Goal: Transaction & Acquisition: Purchase product/service

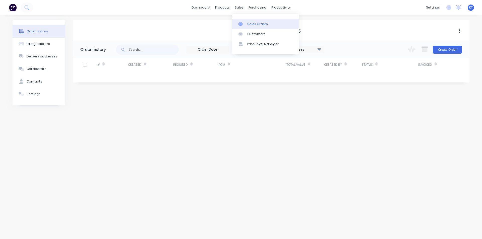
click at [249, 20] on link "Sales Orders" at bounding box center [265, 24] width 67 height 10
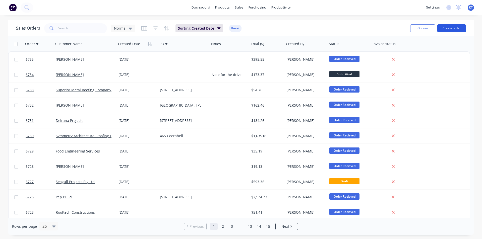
click at [458, 26] on button "Create order" at bounding box center [451, 28] width 29 height 8
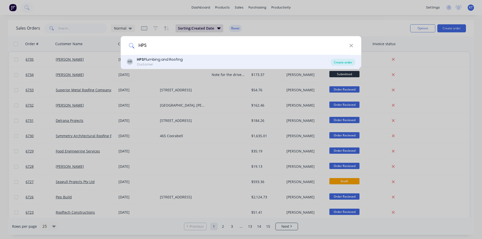
type input "HPS"
click at [336, 61] on div "Create order" at bounding box center [343, 62] width 24 height 7
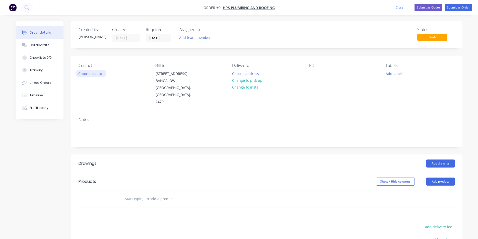
click at [97, 75] on button "Choose contact" at bounding box center [91, 73] width 31 height 7
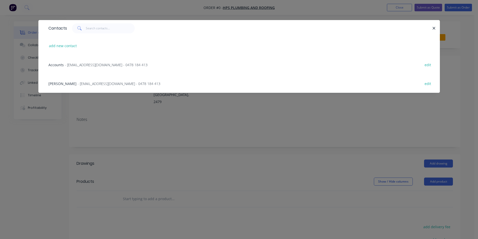
drag, startPoint x: 87, startPoint y: 65, endPoint x: 83, endPoint y: 69, distance: 5.7
click at [87, 65] on span "- accounts@hpsbyron.com.au - 0478 184 413" at bounding box center [106, 65] width 83 height 5
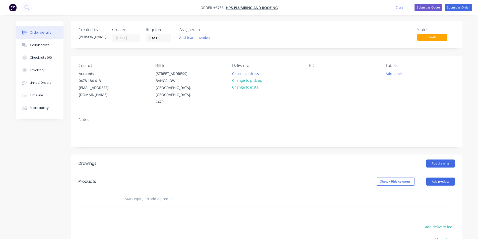
click at [87, 69] on div "Contact Accounts 0478 184 413 accounts@hpsbyron.com.au" at bounding box center [113, 84] width 69 height 42
click at [87, 78] on div "0478 184 413" at bounding box center [100, 80] width 42 height 7
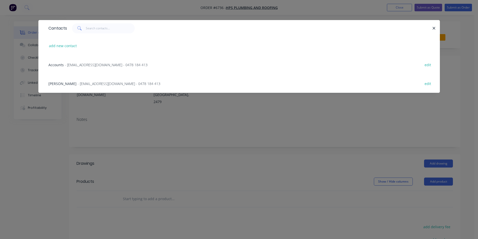
click at [81, 88] on div "Rowan Hanley - info@hpsbyron.com.au - 0478 184 413 edit" at bounding box center [239, 83] width 387 height 19
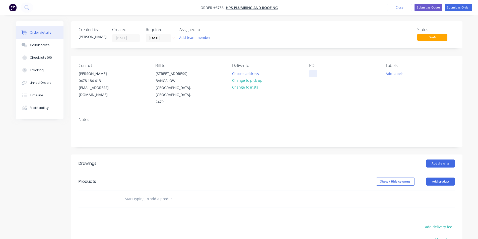
click at [250, 80] on button "Change to pick up" at bounding box center [247, 80] width 36 height 7
click at [310, 73] on div at bounding box center [313, 73] width 8 height 7
click at [431, 160] on button "Add drawing" at bounding box center [440, 164] width 29 height 8
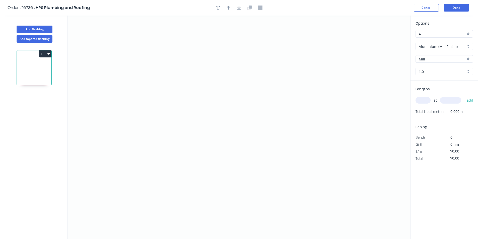
click at [444, 46] on input "Aluminium (Mill Finish)" at bounding box center [442, 46] width 47 height 5
click at [453, 76] on div "Colorbond" at bounding box center [444, 73] width 57 height 9
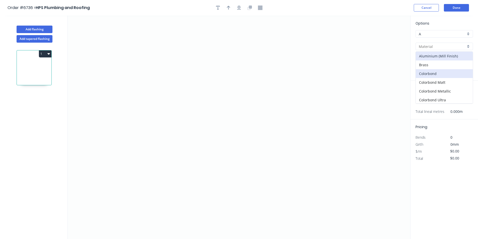
type input "Colorbond"
type input "Basalt"
type input "0.55"
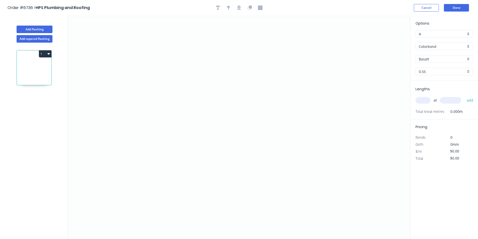
click at [448, 64] on div "Options A A Colorbond Colorbond Colorbond Matt Colorbond Metallic Colorbond Ult…" at bounding box center [445, 51] width 68 height 60
click at [442, 49] on input "Colorbond" at bounding box center [442, 46] width 47 height 5
click at [443, 63] on div "Brass" at bounding box center [444, 65] width 57 height 9
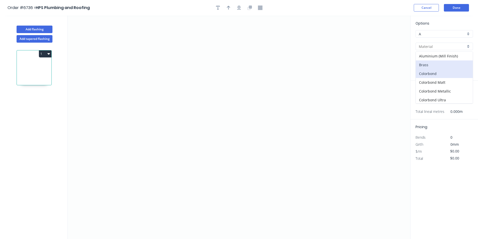
type input "Brass"
type input "0.8"
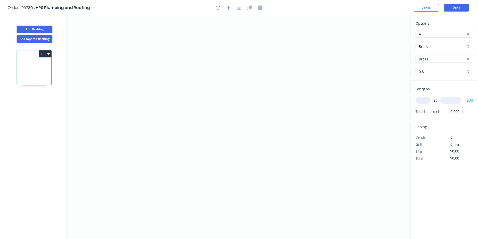
click at [444, 48] on input "Brass" at bounding box center [442, 46] width 47 height 5
click at [448, 75] on div "Colorbond" at bounding box center [444, 73] width 57 height 9
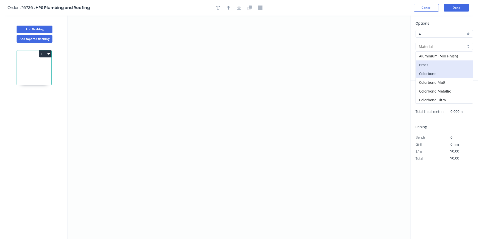
type input "Colorbond"
type input "Basalt"
type input "0.55"
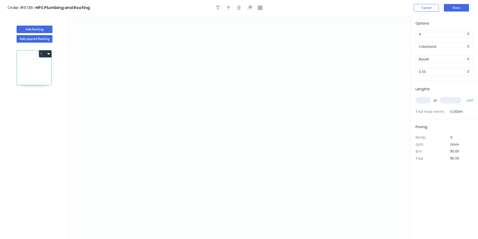
drag, startPoint x: 440, startPoint y: 50, endPoint x: 439, endPoint y: 60, distance: 9.6
click at [440, 53] on div "Options A A Colorbond Colorbond Colorbond Matt Colorbond Metallic Colorbond Ult…" at bounding box center [445, 51] width 68 height 60
click at [439, 60] on input "Basalt" at bounding box center [442, 58] width 47 height 5
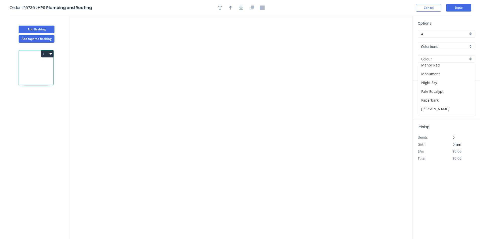
scroll to position [100, 0]
click at [432, 76] on div "Monument" at bounding box center [444, 73] width 57 height 9
type input "Monument"
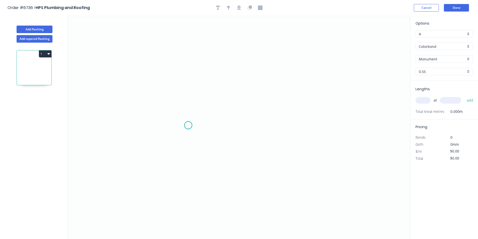
click at [188, 126] on icon "0" at bounding box center [239, 128] width 343 height 224
click at [183, 103] on icon "0" at bounding box center [239, 128] width 343 height 224
click at [279, 105] on icon "0 ?" at bounding box center [239, 128] width 343 height 224
click at [271, 171] on icon "0 ? ? ? º" at bounding box center [239, 128] width 343 height 224
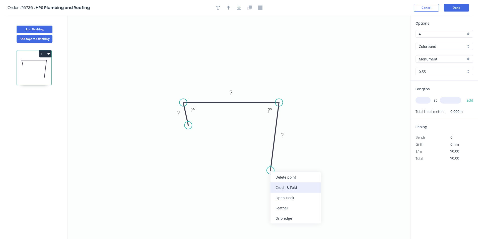
click at [281, 188] on div "Crush & Fold" at bounding box center [296, 188] width 50 height 10
click at [296, 184] on div "Flip bend" at bounding box center [298, 188] width 50 height 10
click at [280, 132] on rect at bounding box center [282, 135] width 16 height 10
drag, startPoint x: 283, startPoint y: 135, endPoint x: 388, endPoint y: 151, distance: 106.0
click at [284, 135] on g "?" at bounding box center [282, 136] width 10 height 8
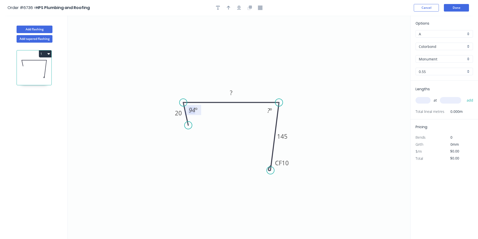
click at [193, 112] on tspan "94" at bounding box center [192, 110] width 7 height 8
click at [208, 143] on div "Crush & Fold" at bounding box center [214, 142] width 50 height 10
type input "$16.84"
click at [423, 97] on input "text" at bounding box center [423, 100] width 15 height 7
type input "3"
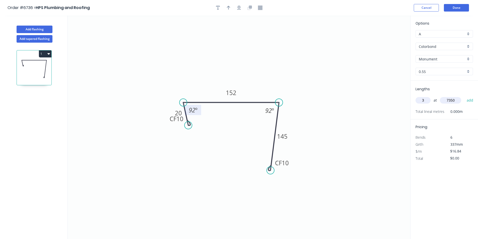
type input "7350"
click at [465, 96] on button "add" at bounding box center [471, 100] width 12 height 9
type input "$371.32"
type input "1"
type input "4000"
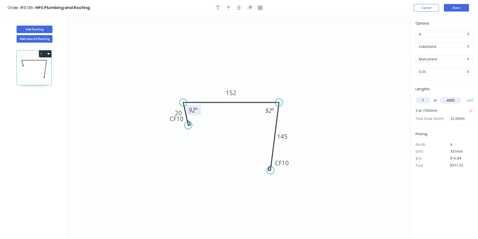
click at [465, 96] on button "add" at bounding box center [471, 100] width 12 height 9
type input "$438.68"
type input "1"
type input "3600"
click at [465, 96] on button "add" at bounding box center [471, 100] width 12 height 9
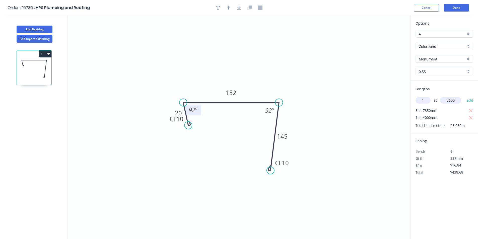
type input "$499.31"
click at [237, 10] on icon "button" at bounding box center [239, 8] width 4 height 5
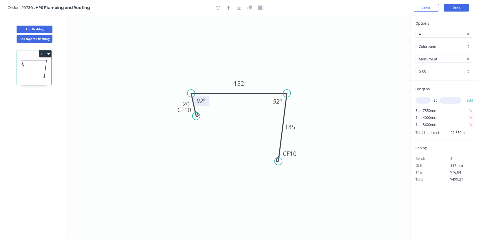
drag, startPoint x: 231, startPoint y: 6, endPoint x: 258, endPoint y: 9, distance: 27.2
click at [230, 6] on button "button" at bounding box center [229, 8] width 8 height 8
drag, startPoint x: 305, startPoint y: 61, endPoint x: 260, endPoint y: 78, distance: 48.0
click at [283, 68] on icon at bounding box center [285, 59] width 5 height 16
click at [446, 10] on button "Done" at bounding box center [456, 8] width 25 height 8
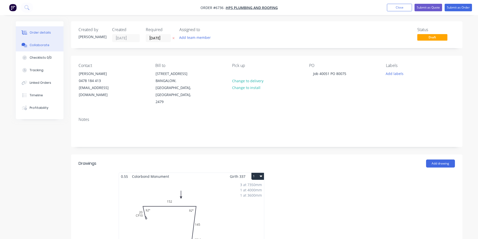
click at [33, 47] on div "Collaborate" at bounding box center [40, 45] width 20 height 5
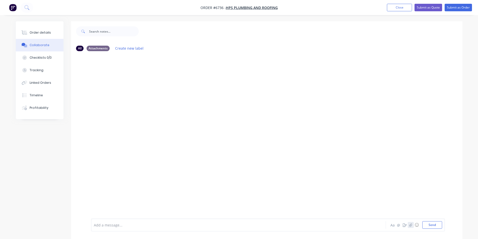
click at [410, 225] on icon "button" at bounding box center [410, 225] width 3 height 4
click at [434, 224] on button "Send" at bounding box center [433, 225] width 20 height 8
click at [30, 29] on button "Order details" at bounding box center [40, 32] width 48 height 13
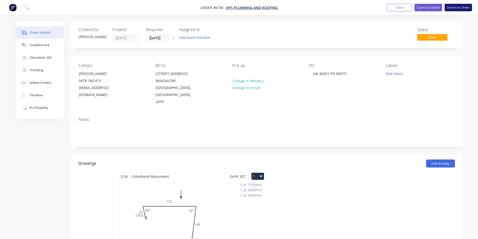
click at [461, 5] on button "Submit as Order" at bounding box center [458, 8] width 27 height 8
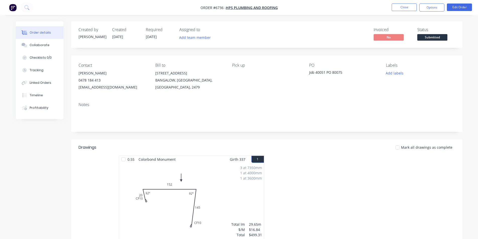
click at [437, 38] on span "Submitted" at bounding box center [433, 37] width 30 height 6
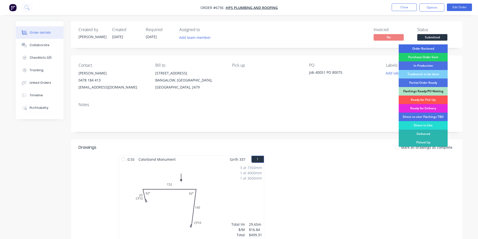
click at [435, 49] on div "Order Recieved" at bounding box center [423, 48] width 49 height 9
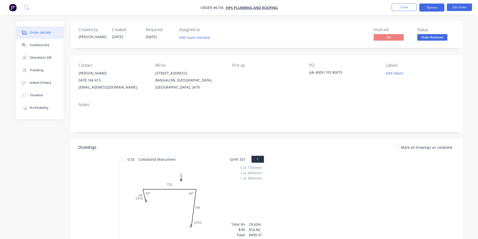
click at [435, 5] on button "Options" at bounding box center [432, 8] width 25 height 8
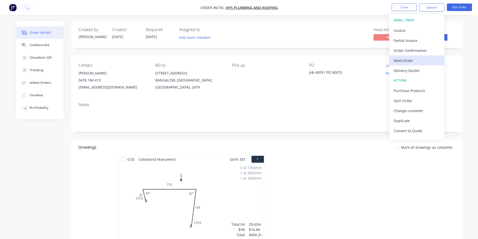
click at [428, 61] on div "Work Order" at bounding box center [417, 60] width 46 height 7
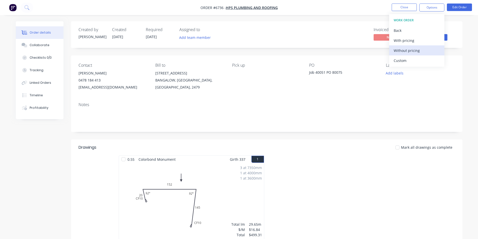
click at [426, 49] on div "Without pricing" at bounding box center [417, 50] width 46 height 7
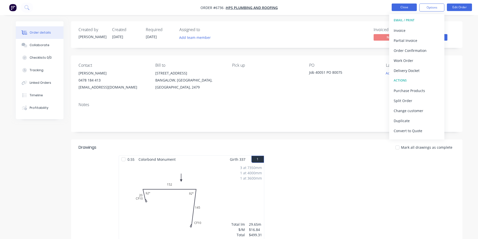
click at [414, 9] on button "Close" at bounding box center [404, 8] width 25 height 8
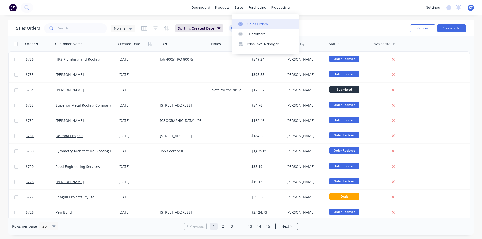
drag, startPoint x: 249, startPoint y: 26, endPoint x: 235, endPoint y: 26, distance: 14.3
click at [249, 26] on div "Sales Orders" at bounding box center [257, 24] width 21 height 5
type input "p"
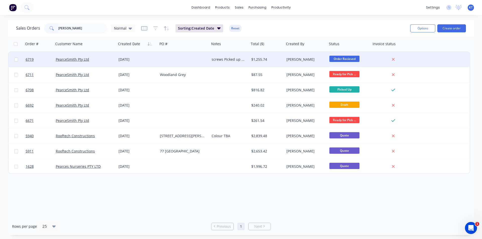
type input "pearce"
click at [71, 56] on div "PearceSmith Pty Ltd" at bounding box center [85, 59] width 63 height 15
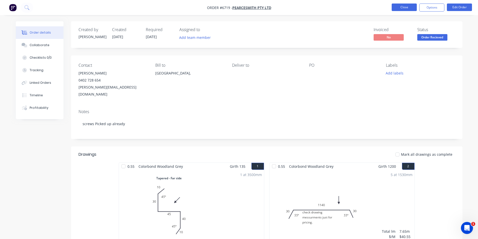
click at [392, 6] on button "Close" at bounding box center [404, 8] width 25 height 8
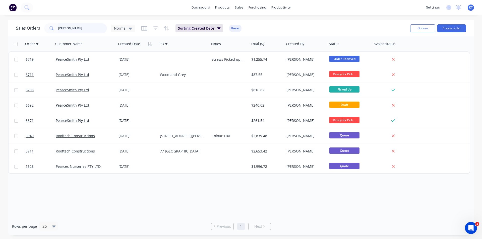
click at [79, 31] on input "pearce" at bounding box center [82, 28] width 49 height 10
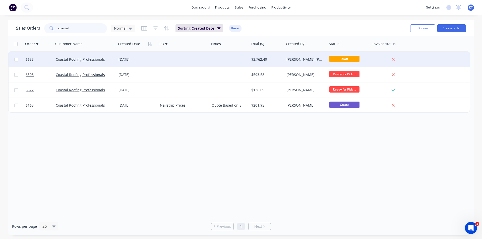
type input "coastal"
click at [173, 63] on div at bounding box center [184, 59] width 52 height 15
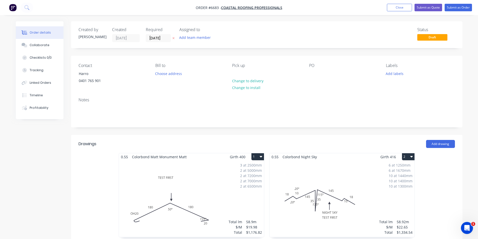
scroll to position [50, 0]
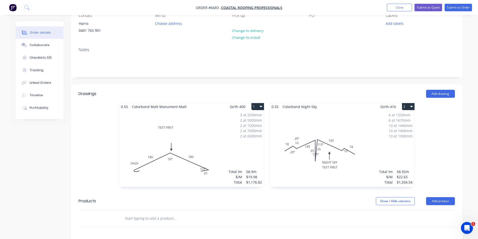
click at [412, 104] on button "2" at bounding box center [408, 106] width 13 height 7
click at [395, 142] on div "Delete" at bounding box center [391, 138] width 39 height 7
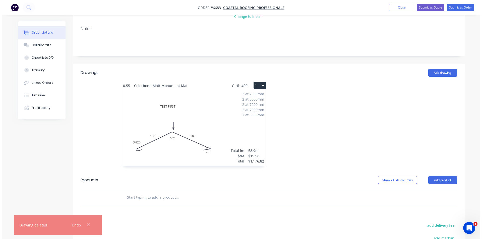
scroll to position [0, 0]
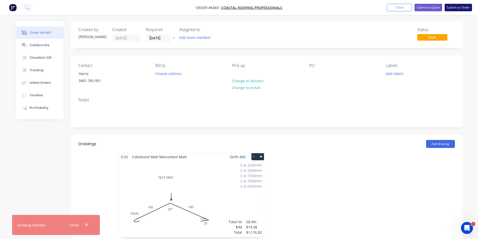
click at [454, 8] on button "Submit as Order" at bounding box center [458, 8] width 27 height 8
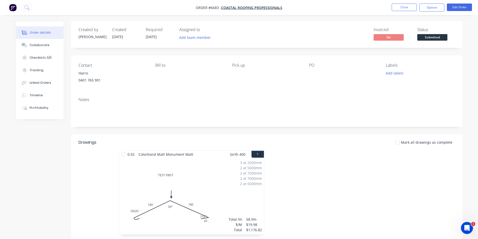
click at [441, 34] on div "Submitted" at bounding box center [432, 29] width 18 height 10
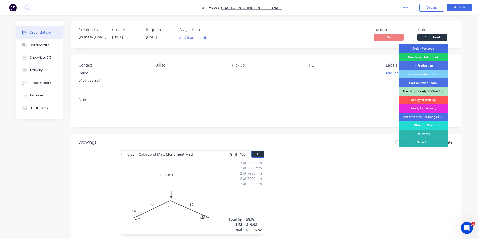
click at [440, 45] on div "Order Recieved" at bounding box center [423, 48] width 49 height 9
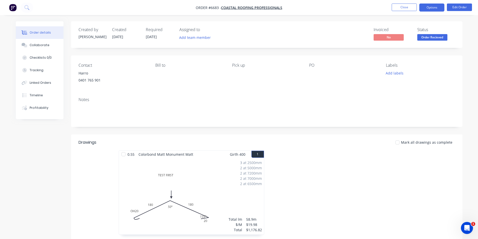
click at [437, 10] on button "Options" at bounding box center [432, 8] width 25 height 8
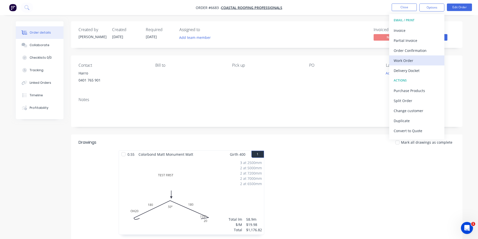
click at [413, 57] on div "Work Order" at bounding box center [417, 60] width 46 height 7
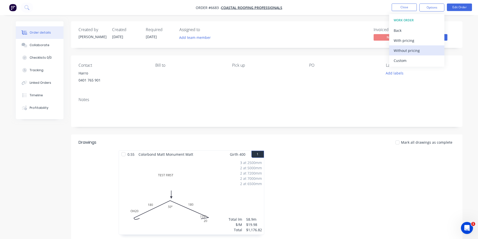
click at [411, 52] on div "Without pricing" at bounding box center [417, 50] width 46 height 7
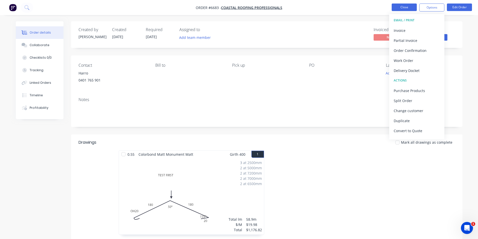
click at [407, 5] on button "Close" at bounding box center [404, 8] width 25 height 8
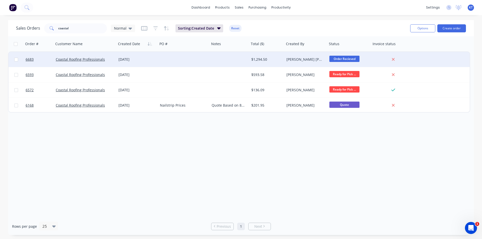
click at [138, 66] on div "28 Aug 2025" at bounding box center [137, 59] width 41 height 15
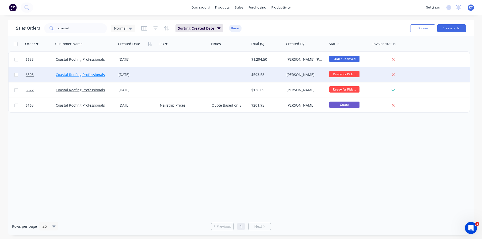
click at [98, 76] on link "Coastal Roofing Professionals" at bounding box center [80, 74] width 49 height 5
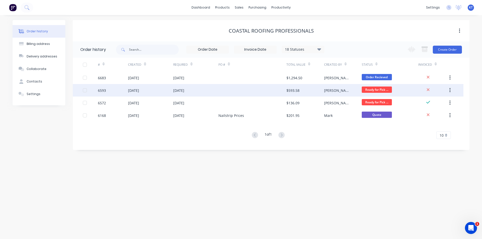
drag, startPoint x: 425, startPoint y: 120, endPoint x: 294, endPoint y: 88, distance: 134.8
click at [294, 88] on div "$593.58" at bounding box center [292, 90] width 13 height 5
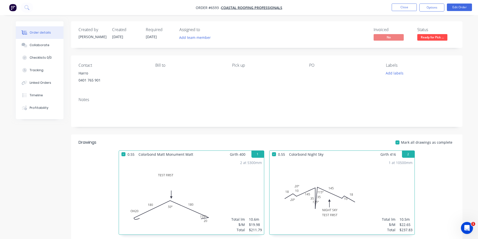
click at [462, 12] on nav "Order #6593 - Coastal Roofing Professionals Close Options Edit Order" at bounding box center [239, 7] width 478 height 15
click at [461, 8] on button "Edit Order" at bounding box center [459, 8] width 25 height 8
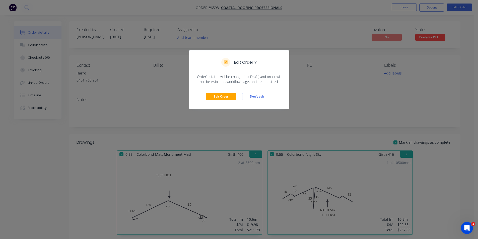
click at [221, 92] on div "Edit Order Don't edit" at bounding box center [239, 96] width 100 height 25
click at [233, 99] on button "Edit Order" at bounding box center [221, 97] width 30 height 8
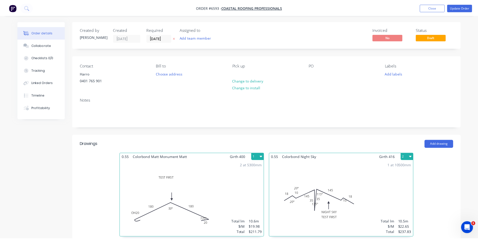
scroll to position [199, 0]
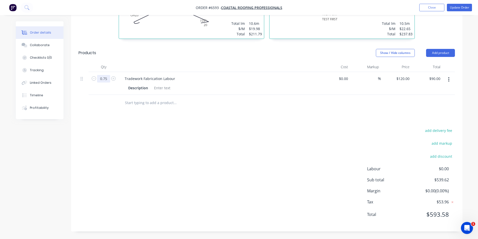
click at [107, 77] on input "0.75" at bounding box center [103, 79] width 13 height 8
type input "0.5"
type input "$60.00"
click at [209, 116] on div "Drawings Add drawing 0.55 Colorbond Matt Monument Matt Girth 400 1 TEST FIRST O…" at bounding box center [267, 83] width 392 height 295
click at [464, 6] on button "Update Order" at bounding box center [459, 8] width 25 height 8
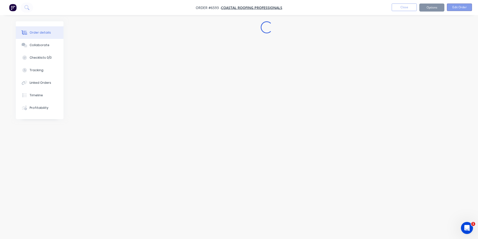
scroll to position [0, 0]
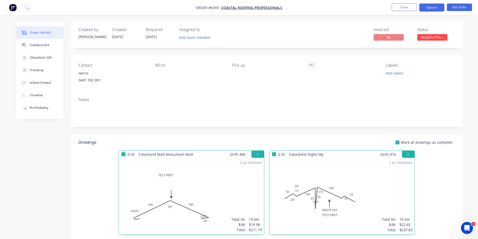
click at [433, 8] on button "Options" at bounding box center [432, 8] width 25 height 8
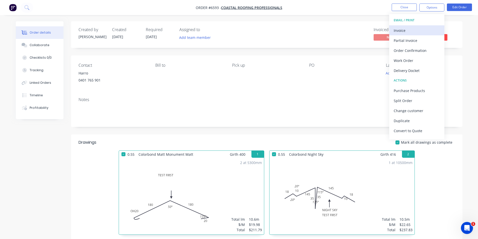
click at [431, 29] on div "Invoice" at bounding box center [417, 30] width 46 height 7
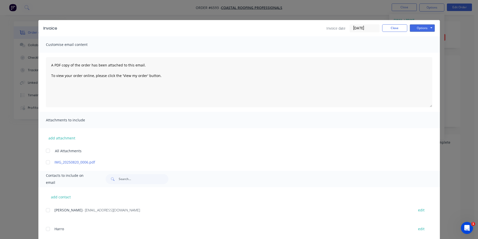
click at [45, 210] on div at bounding box center [48, 210] width 10 height 10
click at [415, 25] on button "Options" at bounding box center [422, 28] width 25 height 8
click at [416, 51] on button "Email" at bounding box center [426, 53] width 32 height 8
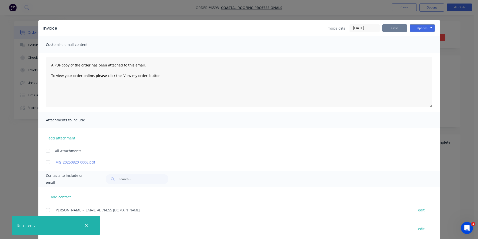
click at [394, 29] on button "Close" at bounding box center [394, 28] width 25 height 8
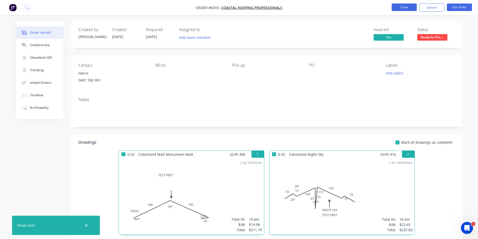
click at [402, 5] on button "Close" at bounding box center [404, 8] width 25 height 8
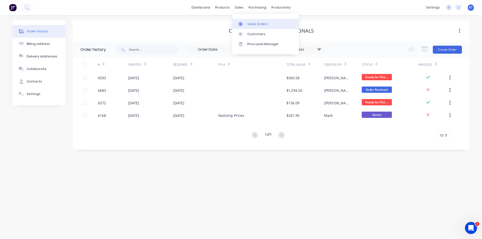
click at [248, 24] on div "Sales Orders" at bounding box center [257, 24] width 21 height 5
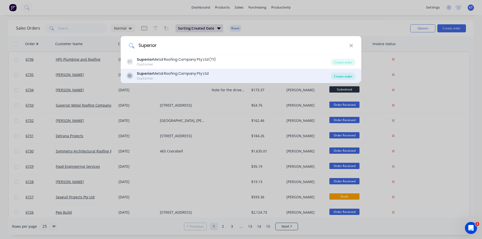
type input "Superior"
click at [347, 74] on div "Create order" at bounding box center [343, 76] width 24 height 7
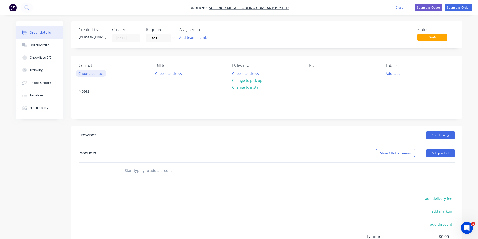
click at [98, 73] on button "Choose contact" at bounding box center [91, 73] width 31 height 7
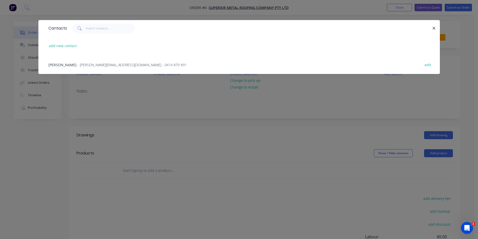
click at [70, 65] on span "Mitchell Gyde" at bounding box center [62, 65] width 28 height 5
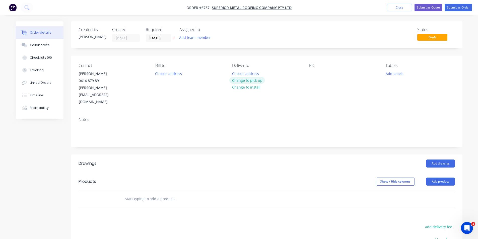
click at [252, 81] on button "Change to pick up" at bounding box center [247, 80] width 36 height 7
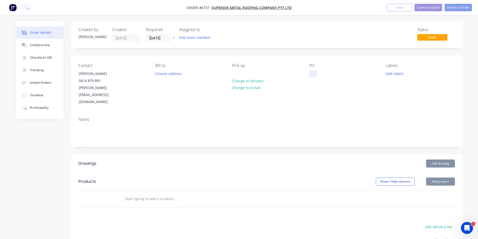
click at [317, 72] on div at bounding box center [313, 73] width 8 height 7
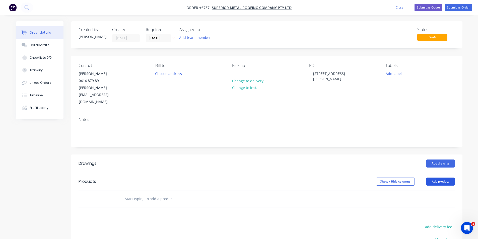
click at [442, 178] on button "Add product" at bounding box center [440, 182] width 29 height 8
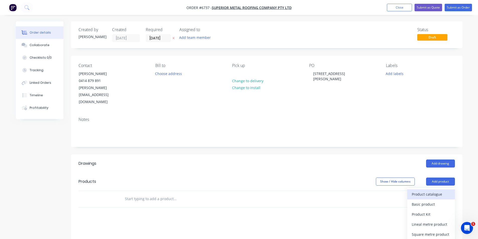
click at [438, 191] on div "Product catalogue" at bounding box center [431, 194] width 39 height 7
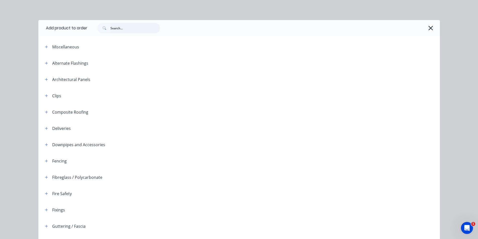
click at [124, 28] on input "text" at bounding box center [135, 28] width 50 height 10
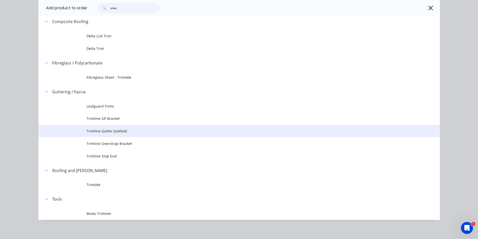
scroll to position [57, 0]
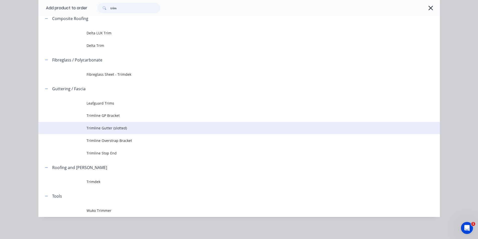
type input "trim"
click at [103, 128] on span "Trimline Gutter (slotted)" at bounding box center [228, 128] width 283 height 5
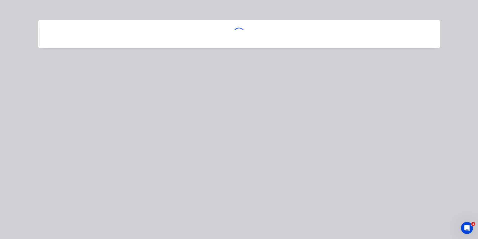
scroll to position [0, 0]
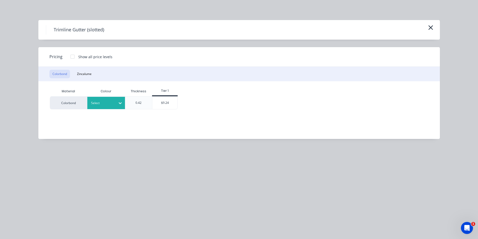
click at [121, 104] on icon at bounding box center [120, 103] width 3 height 2
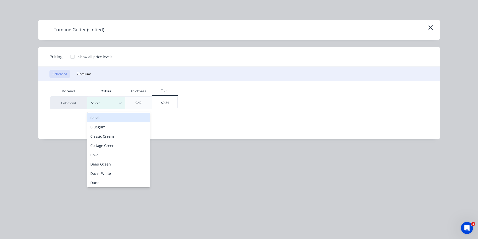
scroll to position [89, 0]
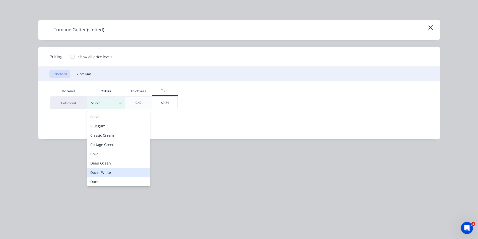
drag, startPoint x: 115, startPoint y: 172, endPoint x: 129, endPoint y: 159, distance: 19.2
click at [115, 173] on div "Dover White" at bounding box center [118, 172] width 63 height 9
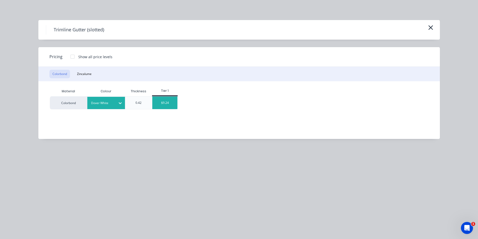
click at [171, 102] on div "$9.24" at bounding box center [164, 103] width 25 height 13
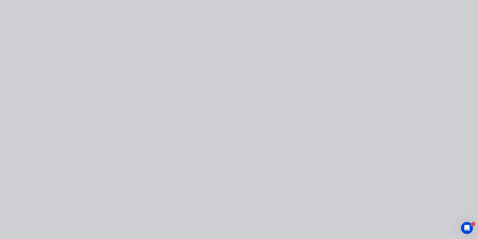
type input "$9.24"
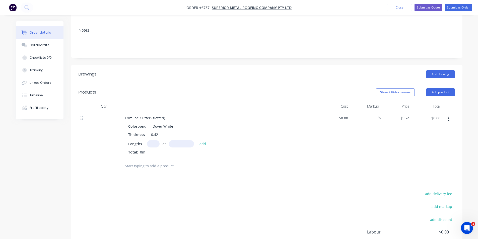
click at [156, 140] on input "text" at bounding box center [153, 143] width 13 height 7
type input "1"
type input "6000"
click at [197, 140] on button "add" at bounding box center [203, 143] width 12 height 7
type input "$55.44"
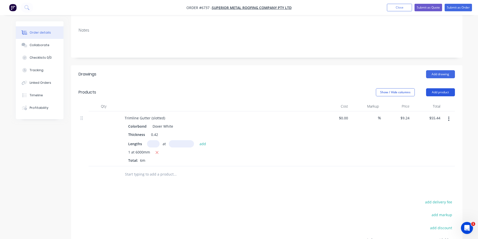
click at [446, 88] on button "Add product" at bounding box center [440, 92] width 29 height 8
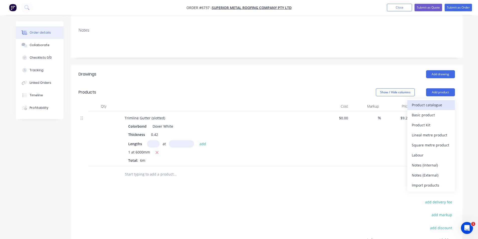
click at [451, 100] on button "Product catalogue" at bounding box center [432, 105] width 48 height 10
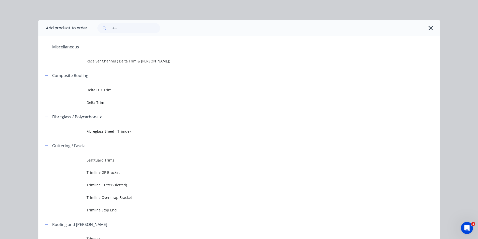
click at [179, 35] on div "trim" at bounding box center [263, 28] width 353 height 16
click at [137, 24] on input "trim" at bounding box center [135, 28] width 50 height 10
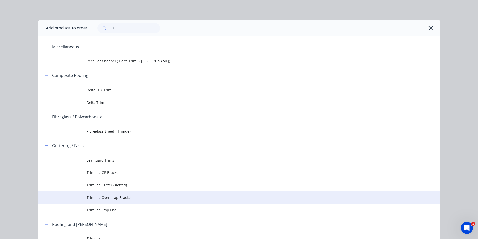
click at [125, 197] on span "Trimline Overstrap Bracket" at bounding box center [228, 197] width 283 height 5
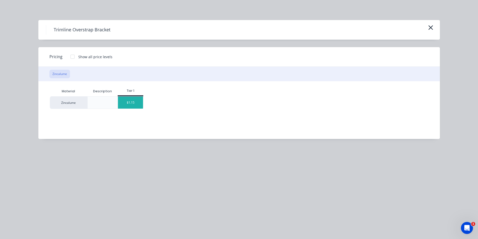
click at [132, 101] on div "$1.15" at bounding box center [130, 103] width 25 height 12
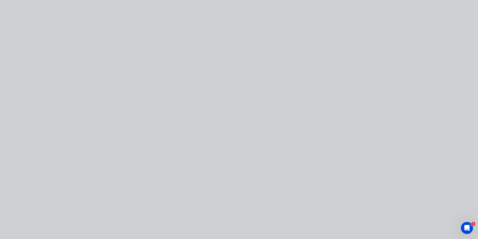
type input "$1.15"
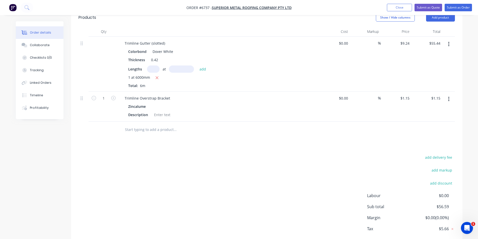
scroll to position [165, 0]
click at [114, 95] on icon "button" at bounding box center [113, 97] width 5 height 5
type input "2"
type input "$2.30"
click at [114, 95] on icon "button" at bounding box center [113, 97] width 5 height 5
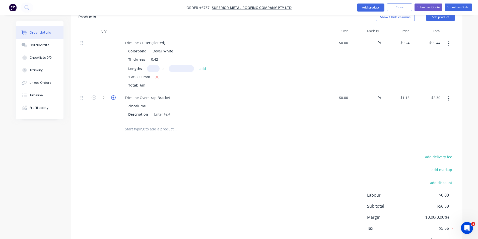
click at [114, 95] on icon "button" at bounding box center [113, 97] width 5 height 5
type input "4"
type input "$4.60"
click at [114, 95] on icon "button" at bounding box center [113, 97] width 5 height 5
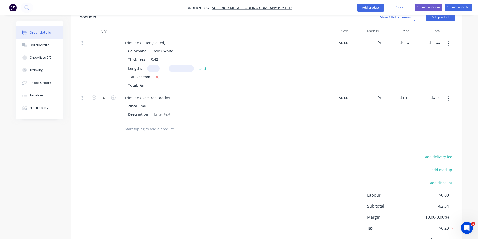
type input "6"
type input "$6.90"
click at [376, 7] on button "Add product" at bounding box center [371, 8] width 28 height 8
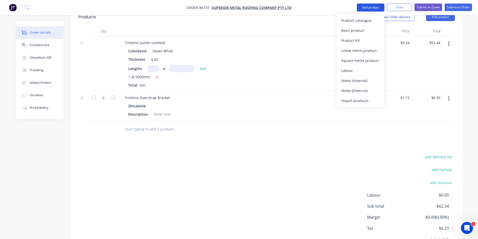
click at [373, 28] on div "Basic product" at bounding box center [360, 30] width 39 height 7
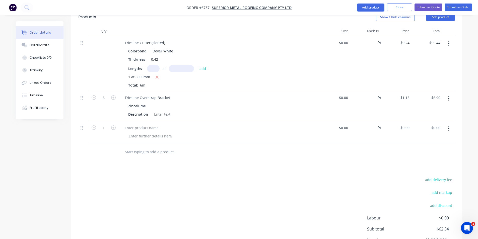
click at [450, 124] on button "button" at bounding box center [449, 128] width 12 height 9
click at [442, 168] on div "Delete" at bounding box center [431, 171] width 39 height 7
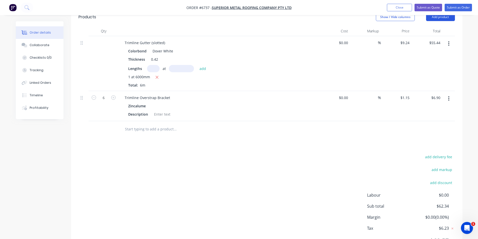
scroll to position [89, 0]
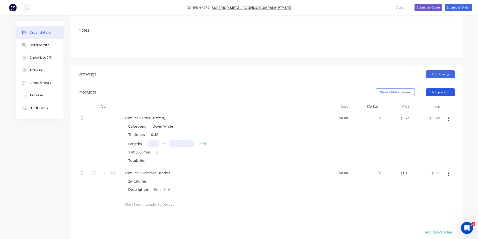
click at [446, 88] on button "Add product" at bounding box center [440, 92] width 29 height 8
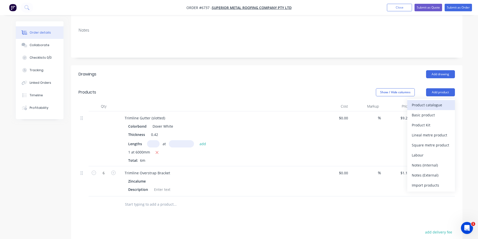
click at [436, 101] on div "Product catalogue" at bounding box center [431, 104] width 39 height 7
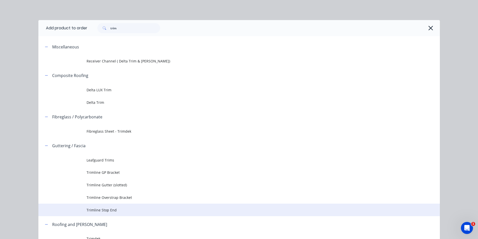
click at [119, 208] on span "Trimline Stop End" at bounding box center [228, 210] width 283 height 5
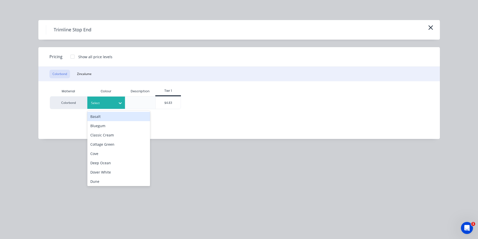
click at [114, 106] on div "Select" at bounding box center [102, 103] width 28 height 7
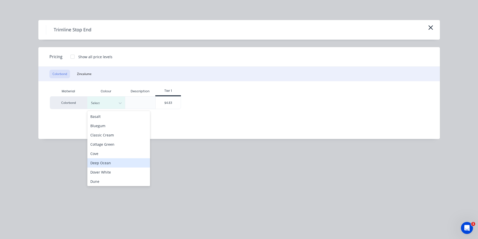
click at [110, 163] on div "Deep Ocean" at bounding box center [118, 162] width 63 height 9
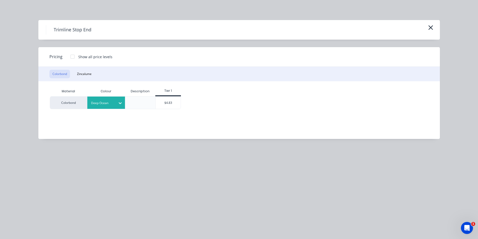
click at [103, 101] on div at bounding box center [102, 103] width 23 height 6
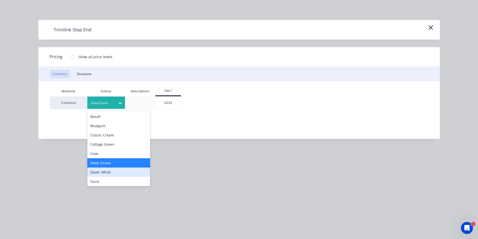
click at [108, 173] on div "Dover White" at bounding box center [118, 172] width 63 height 9
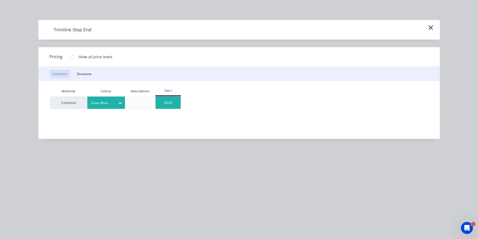
click at [176, 97] on div "$4.83" at bounding box center [168, 103] width 25 height 12
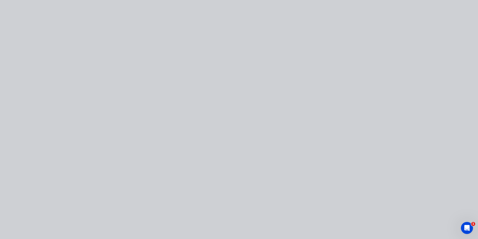
type input "$4.83"
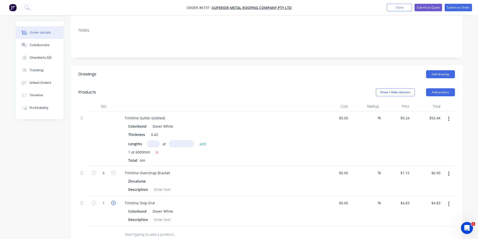
click at [114, 201] on icon "button" at bounding box center [113, 203] width 5 height 5
type input "2"
type input "$9.66"
click at [445, 88] on button "Add product" at bounding box center [440, 92] width 29 height 8
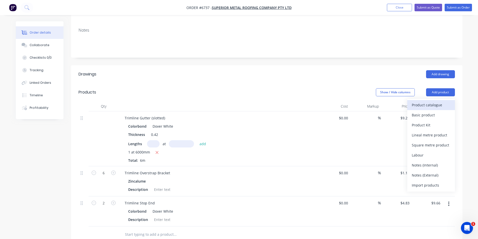
click at [428, 101] on div "Product catalogue" at bounding box center [431, 104] width 39 height 7
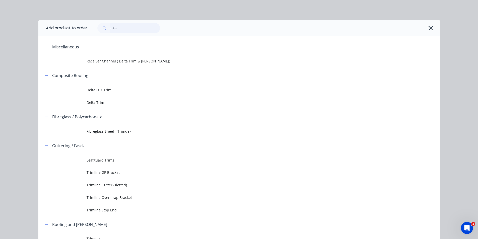
click at [115, 28] on input "trim" at bounding box center [135, 28] width 50 height 10
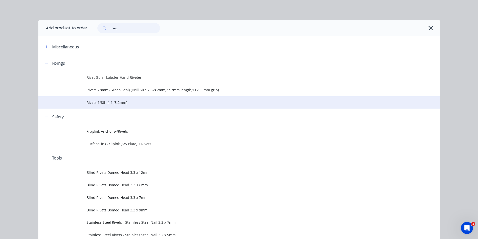
type input "rivet"
click at [105, 98] on td "Rivets 1/8th 4-1 (3.2mm)" at bounding box center [264, 102] width 354 height 13
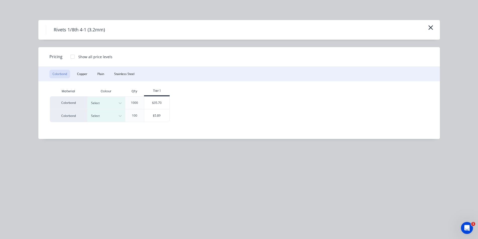
click at [118, 109] on div "Select" at bounding box center [106, 115] width 38 height 13
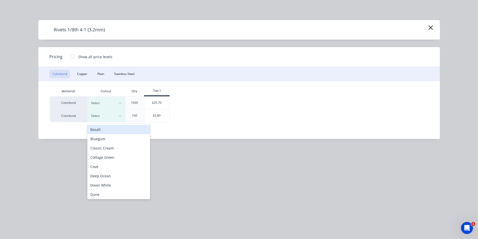
drag, startPoint x: 118, startPoint y: 110, endPoint x: 125, endPoint y: 111, distance: 7.1
click at [118, 111] on div at bounding box center [120, 116] width 9 height 12
click at [117, 188] on div "Dover White" at bounding box center [118, 185] width 63 height 9
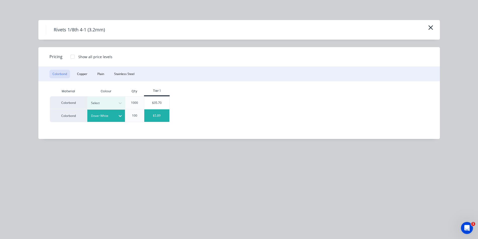
click at [154, 116] on div "$5.89" at bounding box center [156, 115] width 25 height 13
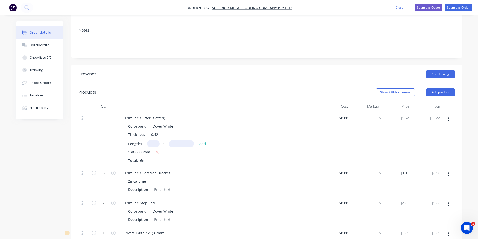
click at [443, 83] on header "Products Show / Hide columns Add product" at bounding box center [267, 92] width 392 height 18
click at [439, 88] on button "Add product" at bounding box center [440, 92] width 29 height 8
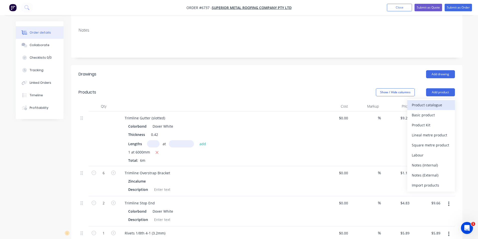
click at [436, 101] on div "Product catalogue" at bounding box center [431, 104] width 39 height 7
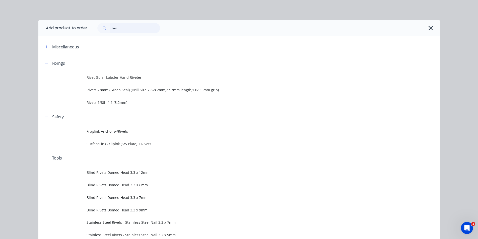
click at [148, 27] on input "rivet" at bounding box center [135, 28] width 50 height 10
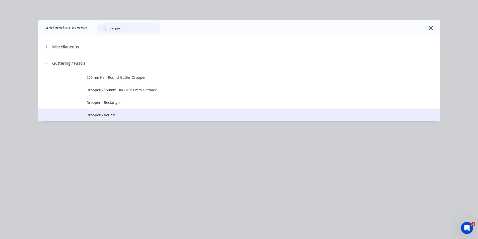
type input "dropper"
click at [94, 117] on span "Dropper - Round" at bounding box center [228, 114] width 283 height 5
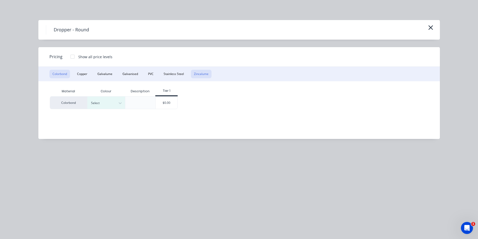
click at [206, 70] on button "Zincalume" at bounding box center [201, 74] width 21 height 9
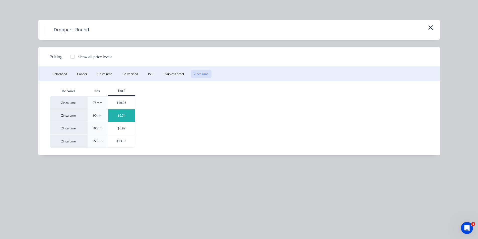
click at [122, 115] on div "$6.54" at bounding box center [121, 115] width 27 height 13
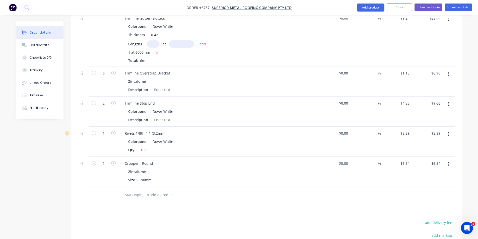
scroll to position [190, 0]
click at [116, 160] on button "button" at bounding box center [113, 162] width 7 height 5
type input "2"
type input "$13.08"
click at [350, 4] on nav "Order #6737 - Superior Metal Roofing Company Pty Ltd Add product Close Submit a…" at bounding box center [239, 7] width 478 height 15
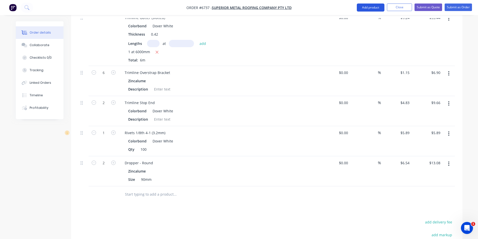
click at [374, 7] on button "Add product" at bounding box center [371, 8] width 28 height 8
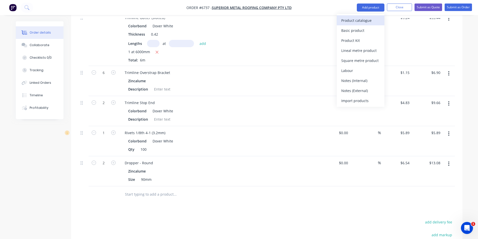
click at [374, 21] on div "Product catalogue" at bounding box center [360, 20] width 39 height 7
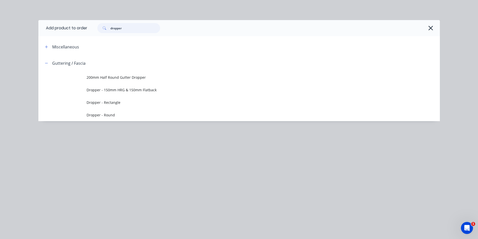
click at [129, 24] on input "dropper" at bounding box center [135, 28] width 50 height 10
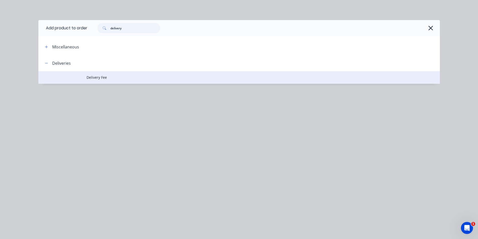
type input "delivery"
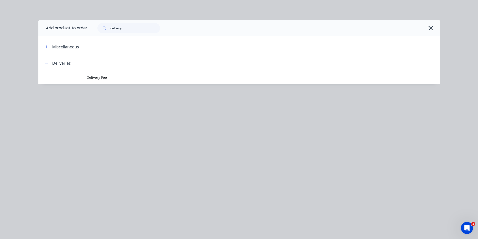
drag, startPoint x: 134, startPoint y: 76, endPoint x: 132, endPoint y: 71, distance: 5.2
click at [132, 76] on span "Delivery Fee" at bounding box center [228, 77] width 283 height 5
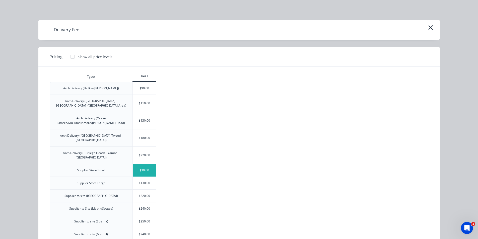
click at [149, 164] on div "$30.00" at bounding box center [145, 170] width 24 height 13
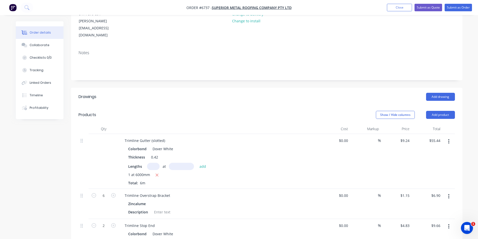
scroll to position [14, 0]
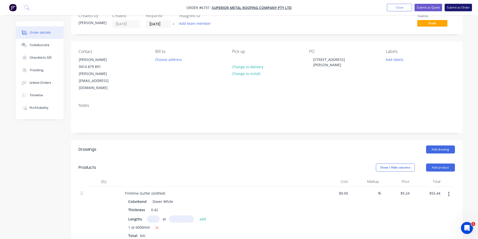
click at [460, 6] on button "Submit as Order" at bounding box center [458, 8] width 27 height 8
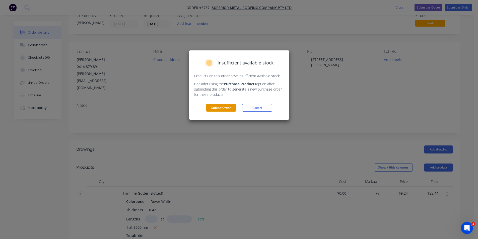
click at [227, 109] on button "Submit Order" at bounding box center [221, 108] width 30 height 8
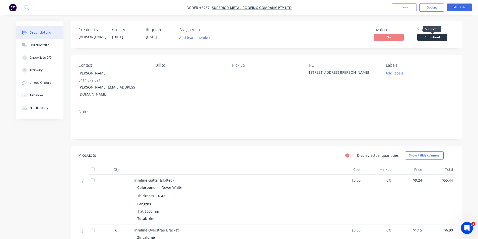
click at [440, 36] on span "Submitted" at bounding box center [433, 37] width 30 height 6
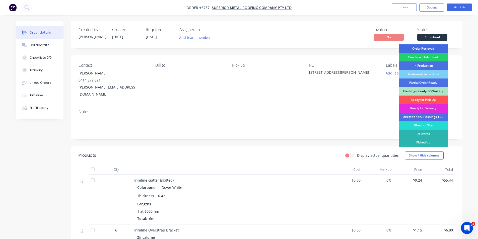
click at [420, 51] on div "Order Recieved" at bounding box center [423, 48] width 49 height 9
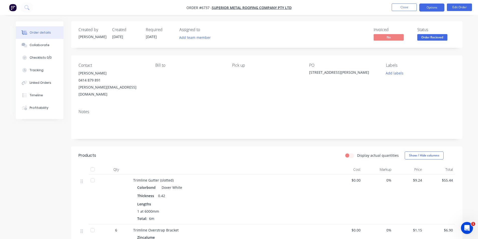
click at [437, 6] on button "Options" at bounding box center [432, 8] width 25 height 8
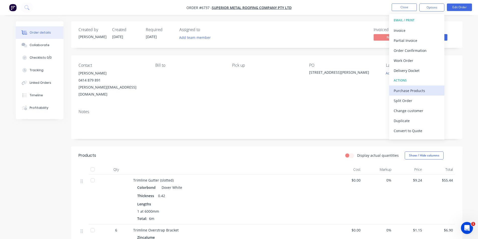
click at [408, 93] on div "Purchase Products" at bounding box center [417, 90] width 46 height 7
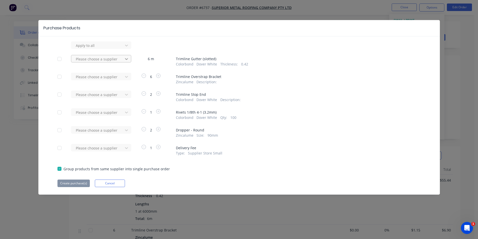
click at [125, 49] on div at bounding box center [126, 45] width 9 height 8
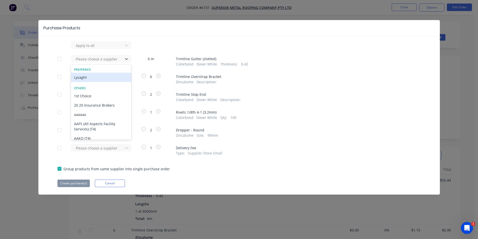
click at [115, 79] on div "Lysaght" at bounding box center [101, 77] width 60 height 9
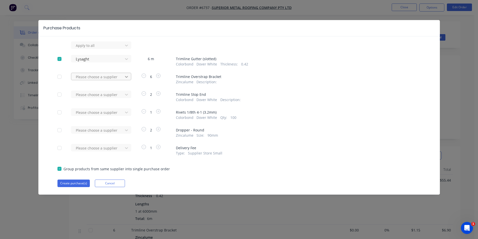
click at [124, 48] on icon at bounding box center [126, 45] width 5 height 5
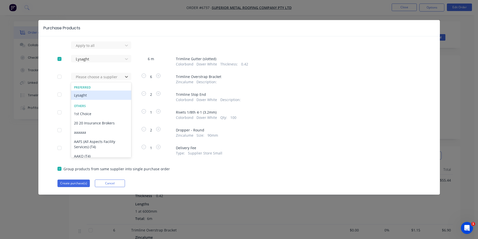
click at [100, 96] on div "Lysaght" at bounding box center [101, 95] width 60 height 9
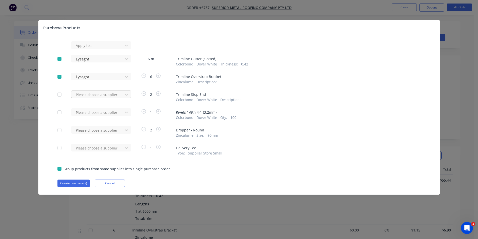
click at [129, 49] on div at bounding box center [126, 45] width 9 height 8
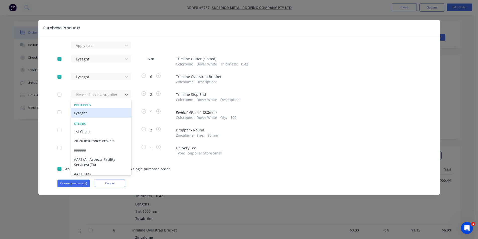
click at [113, 112] on div "Lysaght" at bounding box center [101, 112] width 60 height 9
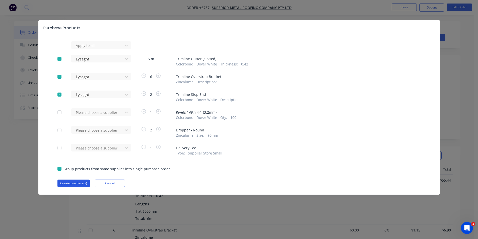
click at [72, 187] on button "Create purchase(s)" at bounding box center [73, 184] width 32 height 8
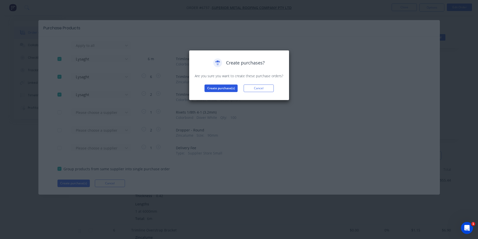
click at [223, 89] on button "Create purchase(s)" at bounding box center [221, 89] width 33 height 8
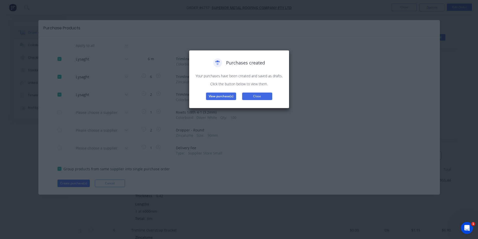
click at [258, 97] on button "Close" at bounding box center [257, 97] width 30 height 8
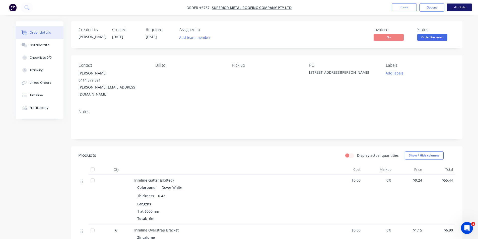
click at [459, 10] on button "Edit Order" at bounding box center [459, 8] width 25 height 8
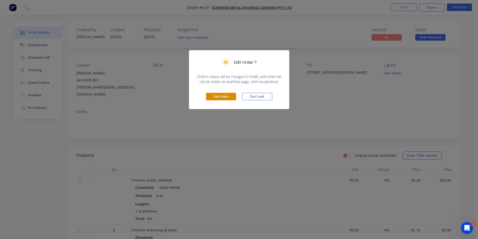
click at [228, 97] on button "Edit Order" at bounding box center [221, 97] width 30 height 8
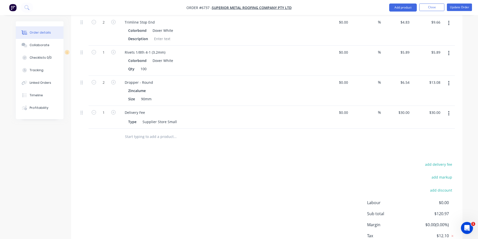
scroll to position [290, 0]
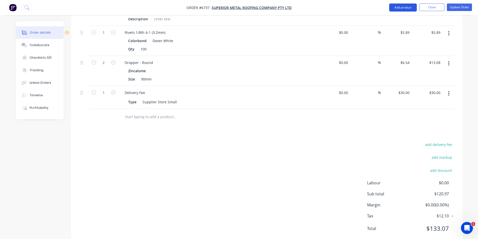
click at [403, 10] on button "Add product" at bounding box center [403, 8] width 28 height 8
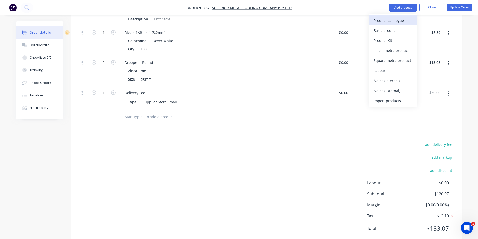
click at [390, 23] on div "Product catalogue" at bounding box center [393, 20] width 39 height 7
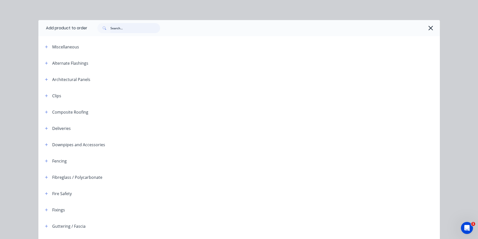
drag, startPoint x: 119, startPoint y: 27, endPoint x: 121, endPoint y: 22, distance: 5.5
click at [119, 26] on input "text" at bounding box center [135, 28] width 50 height 10
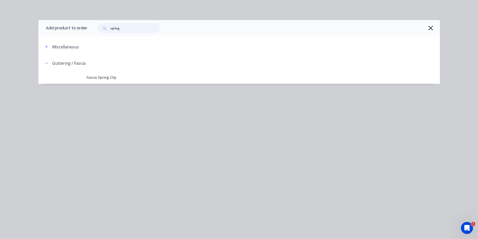
type input "spring"
click at [118, 76] on span "Fascia Spring Clip" at bounding box center [228, 77] width 283 height 5
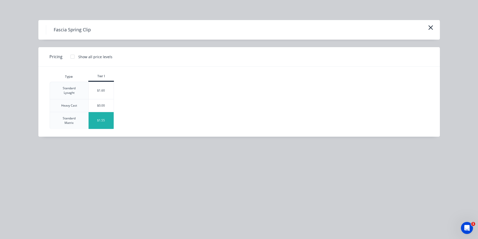
click at [112, 119] on div "$1.55" at bounding box center [101, 120] width 25 height 17
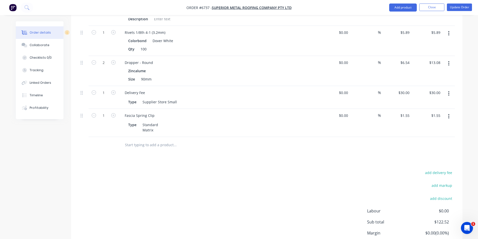
click at [451, 112] on button "button" at bounding box center [449, 116] width 12 height 9
click at [440, 126] on div "Edit" at bounding box center [431, 129] width 39 height 7
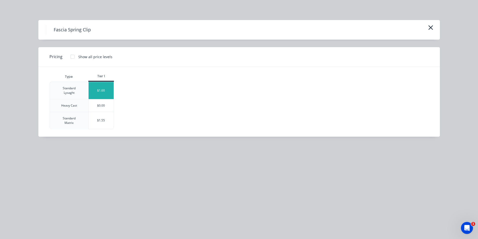
click at [99, 92] on div "$1.60" at bounding box center [101, 90] width 25 height 17
type input "$1.60"
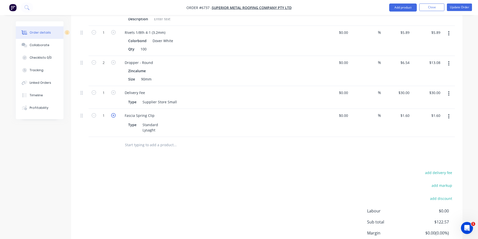
click at [114, 113] on icon "button" at bounding box center [113, 115] width 5 height 5
type input "2"
type input "$3.20"
click at [114, 113] on icon "button" at bounding box center [113, 115] width 5 height 5
type input "3"
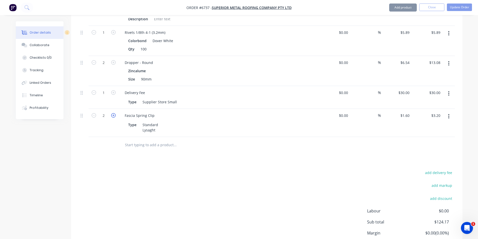
type input "$4.80"
click at [114, 113] on icon "button" at bounding box center [113, 115] width 5 height 5
type input "4"
type input "$6.40"
click at [114, 113] on icon "button" at bounding box center [113, 115] width 5 height 5
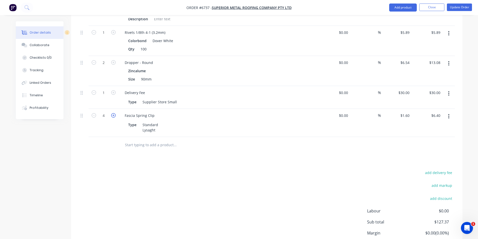
type input "5"
type input "$8.00"
click at [114, 113] on icon "button" at bounding box center [113, 115] width 5 height 5
type input "6"
type input "$9.60"
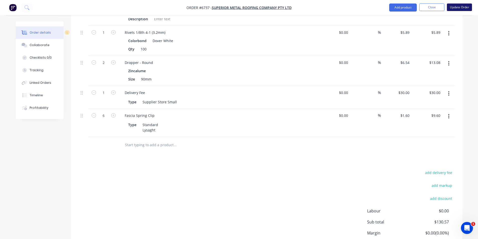
click at [459, 4] on button "Update Order" at bounding box center [459, 8] width 25 height 8
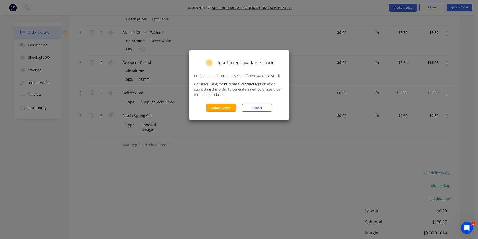
click at [218, 111] on button "Submit Order" at bounding box center [221, 108] width 30 height 8
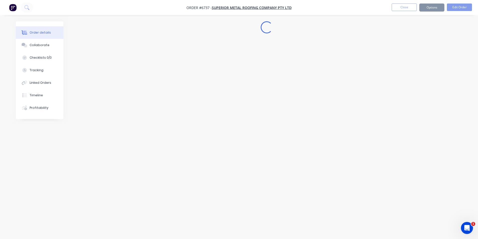
scroll to position [0, 0]
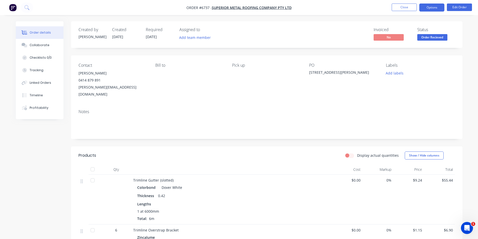
click at [430, 5] on button "Options" at bounding box center [432, 8] width 25 height 8
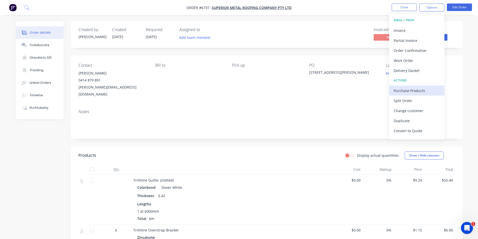
click at [422, 88] on div "Purchase Products" at bounding box center [417, 90] width 46 height 7
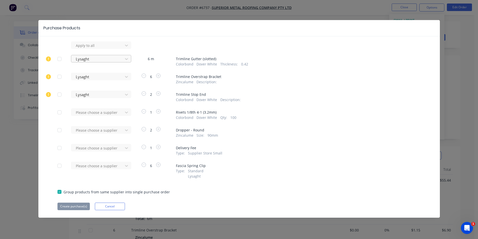
click at [86, 49] on div at bounding box center [97, 45] width 45 height 6
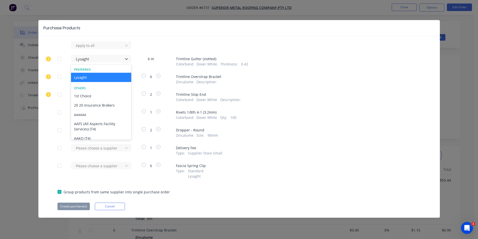
click at [81, 78] on div "Lysaght" at bounding box center [101, 77] width 60 height 9
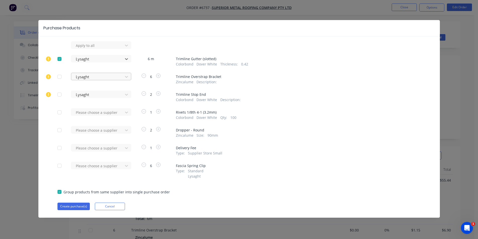
click at [81, 49] on div at bounding box center [97, 45] width 45 height 6
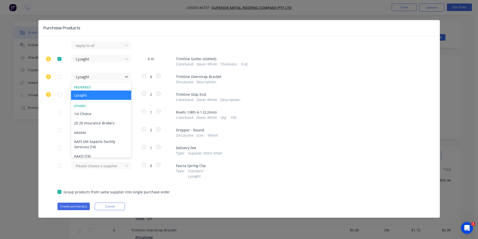
click at [84, 95] on div "Lysaght" at bounding box center [101, 95] width 60 height 9
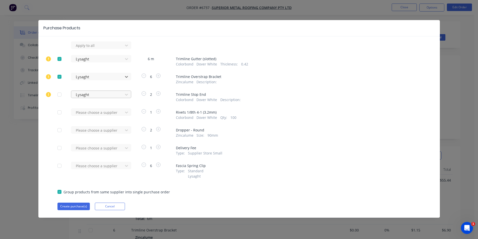
click at [84, 49] on div at bounding box center [97, 45] width 45 height 6
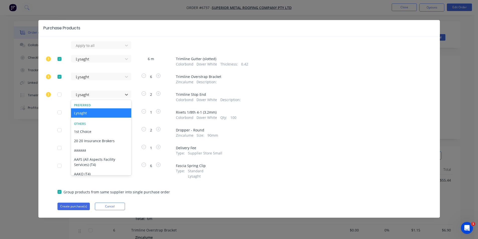
click at [85, 115] on div "Lysaght" at bounding box center [101, 112] width 60 height 9
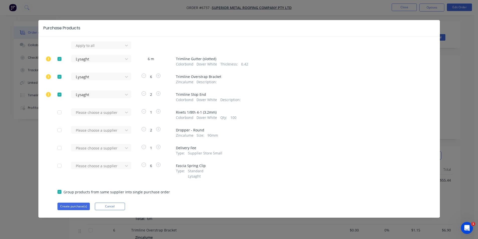
click at [113, 170] on div "Please choose a supplier" at bounding box center [98, 170] width 55 height 17
click at [113, 49] on div at bounding box center [97, 45] width 45 height 6
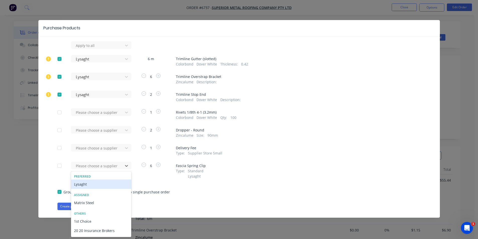
click at [108, 185] on div "Lysaght" at bounding box center [101, 184] width 60 height 9
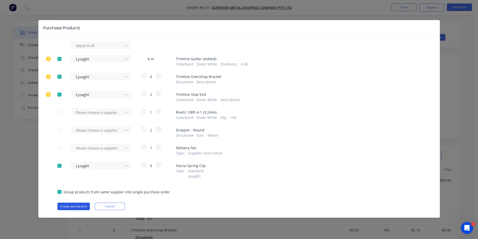
click at [80, 208] on button "Create purchase(s)" at bounding box center [73, 207] width 32 height 8
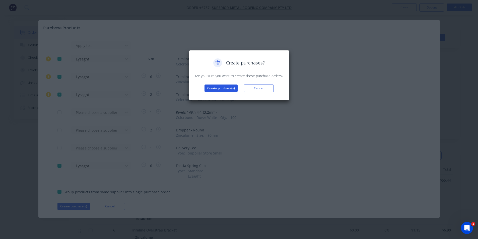
click at [232, 90] on button "Create purchase(s)" at bounding box center [221, 89] width 33 height 8
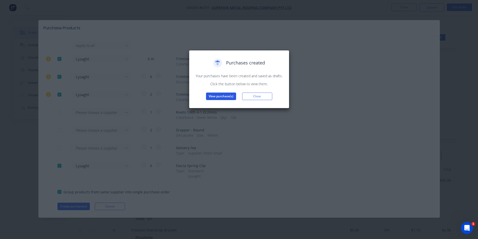
click at [227, 97] on button "View purchase(s)" at bounding box center [221, 97] width 30 height 8
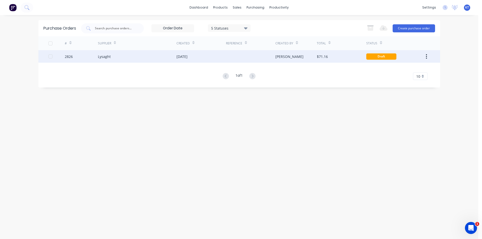
click at [301, 54] on div "[PERSON_NAME]" at bounding box center [295, 56] width 41 height 13
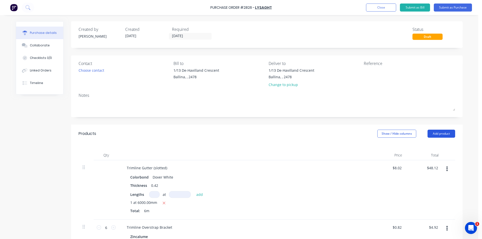
click at [441, 136] on button "Add product" at bounding box center [442, 134] width 28 height 8
click at [432, 146] on div "Product catalogue" at bounding box center [431, 146] width 39 height 7
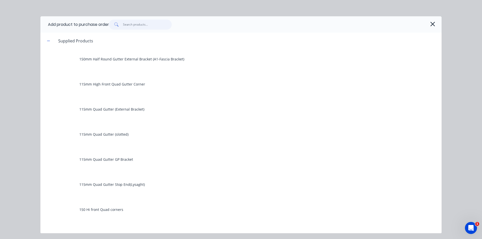
click at [148, 20] on input "text" at bounding box center [147, 25] width 49 height 10
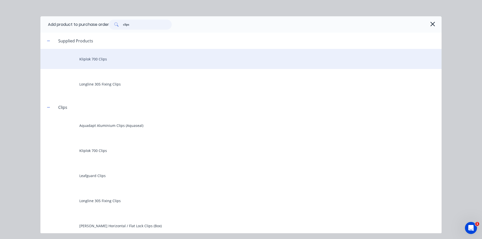
type input "clips"
click at [110, 61] on div "Kliplok 700 Clips" at bounding box center [240, 59] width 401 height 20
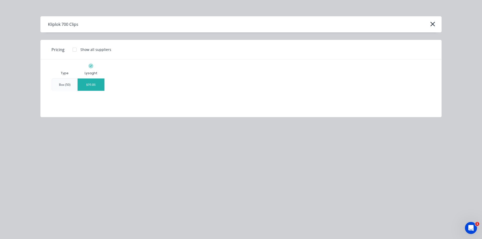
click at [88, 88] on div "$99.86" at bounding box center [91, 85] width 27 height 12
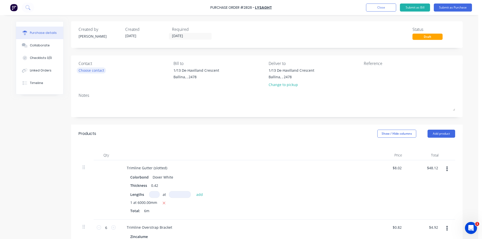
click at [91, 73] on div "Choose contact" at bounding box center [92, 70] width 26 height 5
click at [453, 10] on button "Submit as Purchase" at bounding box center [453, 8] width 38 height 8
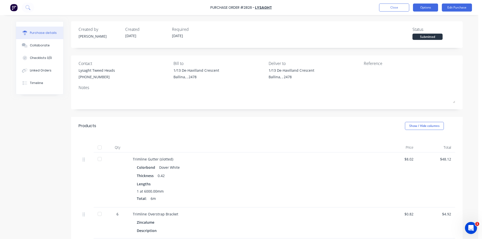
click at [430, 10] on button "Options" at bounding box center [425, 8] width 25 height 8
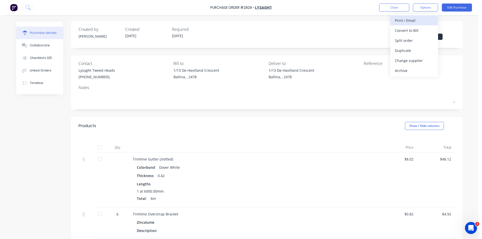
click at [411, 21] on div "Print / Email" at bounding box center [414, 20] width 39 height 7
click at [418, 41] on div "Without pricing" at bounding box center [414, 40] width 39 height 7
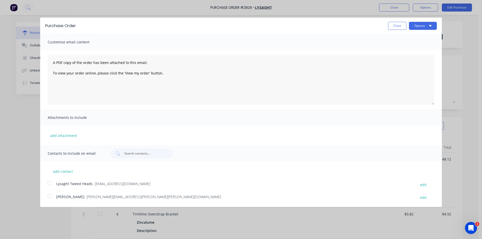
click at [51, 181] on div at bounding box center [50, 183] width 10 height 10
click at [416, 23] on button "Options" at bounding box center [423, 26] width 28 height 8
click at [414, 47] on div "Email" at bounding box center [413, 48] width 39 height 7
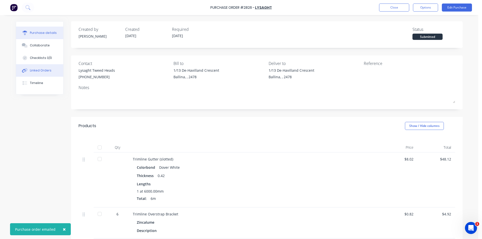
drag, startPoint x: 44, startPoint y: 71, endPoint x: 62, endPoint y: 76, distance: 18.6
click at [44, 71] on div "Linked Orders" at bounding box center [41, 70] width 22 height 5
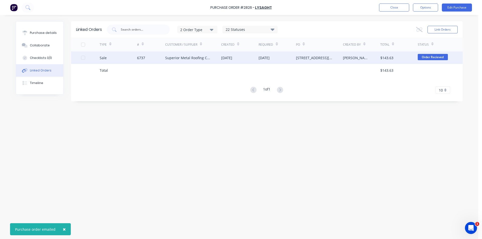
click at [169, 56] on div "Superior Metal Roofing Company Pty Ltd" at bounding box center [188, 57] width 46 height 5
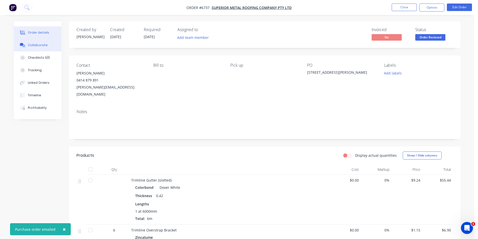
click at [39, 45] on div "Collaborate" at bounding box center [38, 45] width 20 height 5
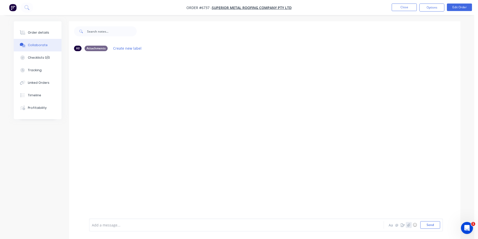
click at [409, 227] on icon "button" at bounding box center [409, 224] width 3 height 3
click at [430, 227] on button "Send" at bounding box center [431, 225] width 20 height 8
click at [407, 10] on button "Close" at bounding box center [404, 8] width 25 height 8
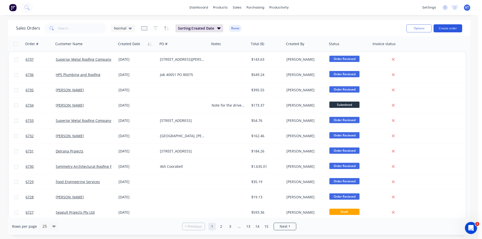
click at [458, 26] on button "Create order" at bounding box center [448, 28] width 29 height 8
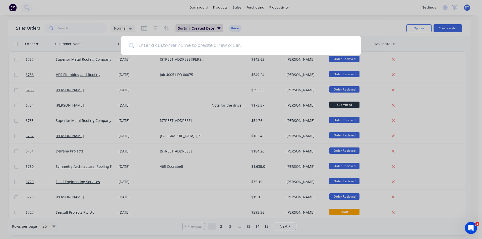
click at [156, 44] on input at bounding box center [243, 45] width 219 height 19
type input "r"
type input "bie"
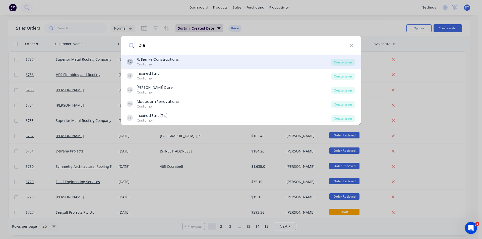
click at [159, 60] on div "RJ Bie nke Constructions" at bounding box center [158, 59] width 42 height 5
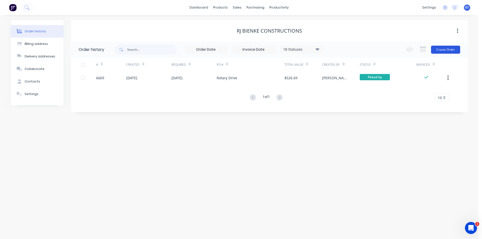
click at [448, 51] on button "Create Order" at bounding box center [445, 50] width 29 height 8
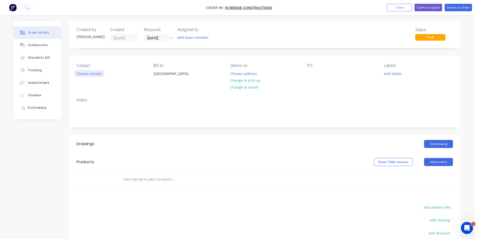
click at [93, 71] on button "Choose contact" at bounding box center [89, 73] width 31 height 7
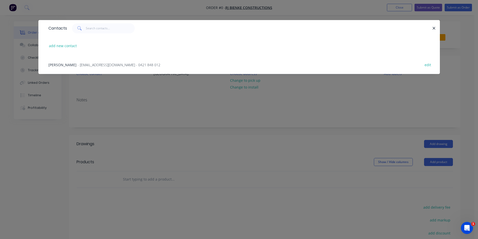
click at [98, 64] on span "- rkbienke@bigpond.com - 0421 848 012" at bounding box center [119, 65] width 83 height 5
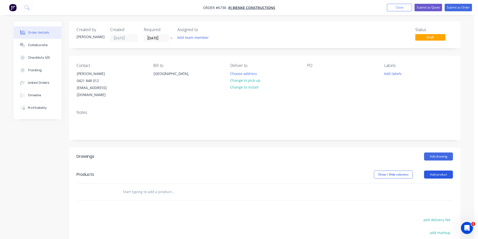
click at [441, 171] on button "Add product" at bounding box center [438, 175] width 29 height 8
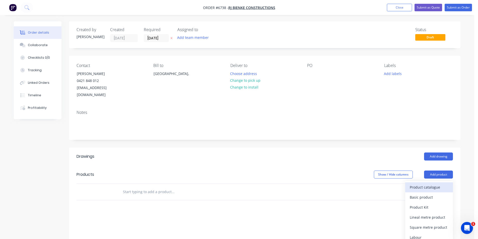
click at [434, 184] on div "Product catalogue" at bounding box center [429, 187] width 39 height 7
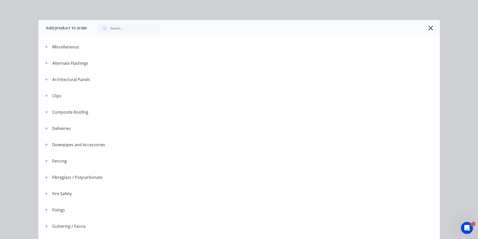
click at [137, 23] on div at bounding box center [263, 28] width 353 height 16
click at [130, 25] on input "text" at bounding box center [135, 28] width 50 height 10
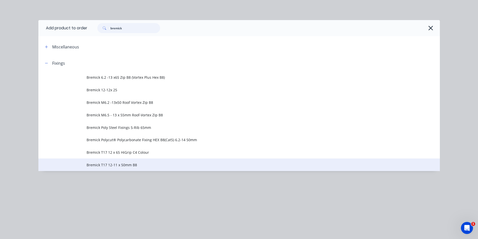
type input "bremick"
click at [130, 165] on span "Bremick T17 12-11 x 50mm B8" at bounding box center [228, 164] width 283 height 5
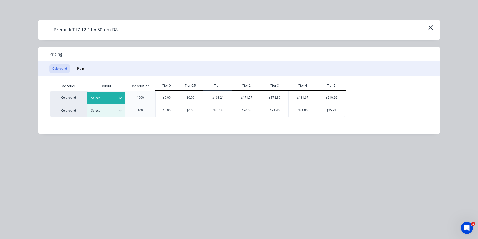
click at [121, 96] on icon at bounding box center [120, 97] width 5 height 5
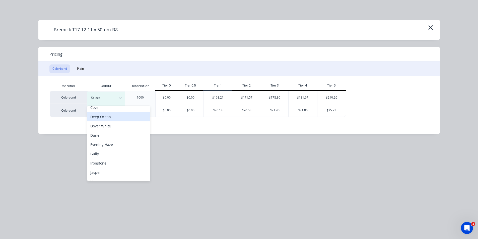
scroll to position [50, 0]
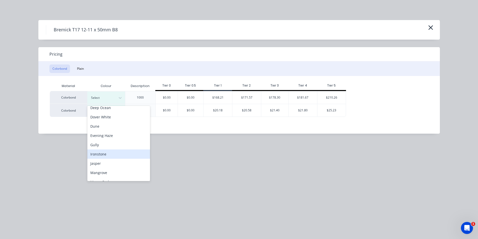
click at [122, 155] on div "Ironstone" at bounding box center [118, 154] width 63 height 9
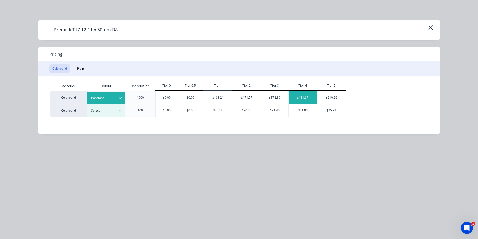
click at [301, 96] on div "$181.67" at bounding box center [303, 97] width 29 height 13
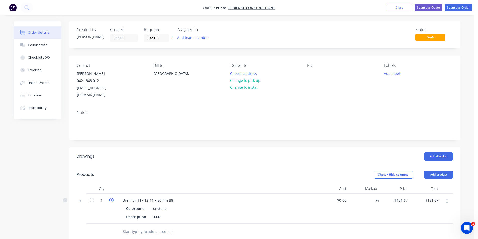
click at [110, 198] on icon "button" at bounding box center [111, 200] width 5 height 5
type input "2"
type input "$363.34"
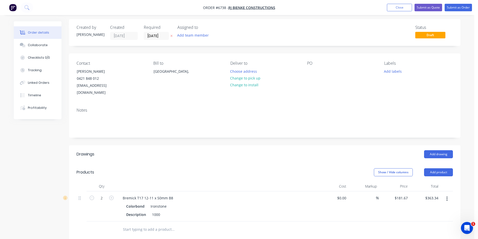
scroll to position [0, 0]
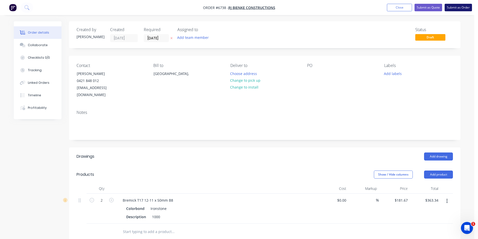
click at [458, 10] on button "Submit as Order" at bounding box center [458, 8] width 27 height 8
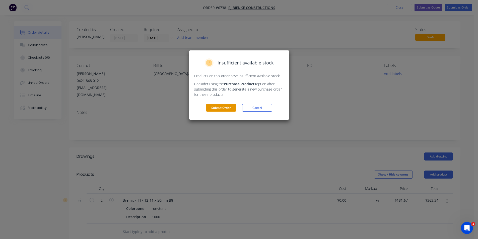
click at [233, 106] on button "Submit Order" at bounding box center [221, 108] width 30 height 8
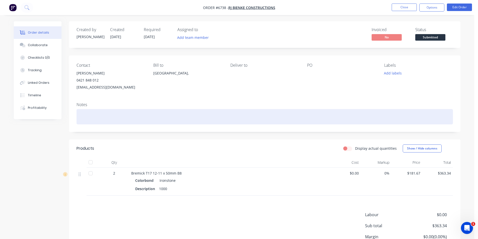
click at [199, 123] on div at bounding box center [265, 116] width 377 height 15
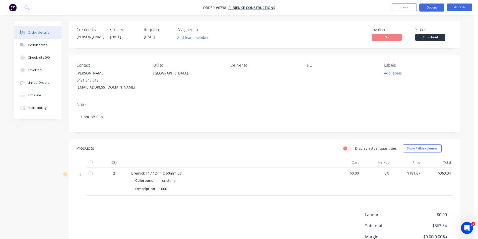
click at [434, 7] on button "Options" at bounding box center [432, 8] width 25 height 8
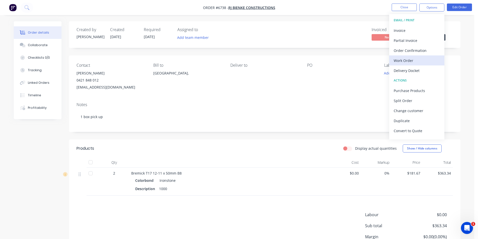
click at [409, 59] on div "Work Order" at bounding box center [417, 60] width 46 height 7
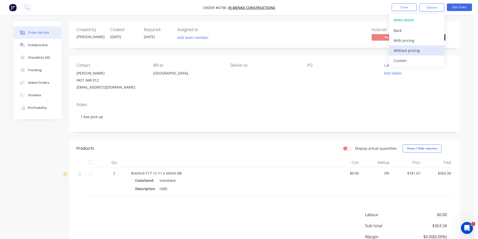
click at [411, 48] on div "Without pricing" at bounding box center [417, 50] width 46 height 7
